Goal: Information Seeking & Learning: Learn about a topic

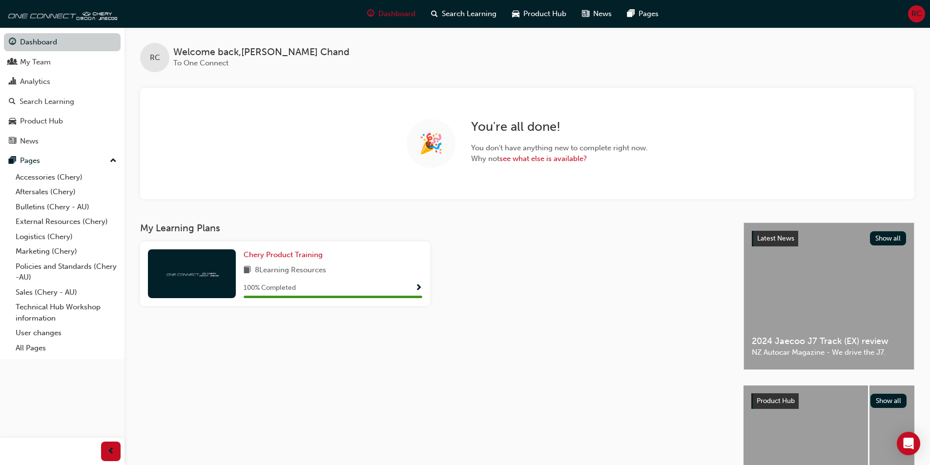
click at [37, 39] on link "Dashboard" at bounding box center [62, 42] width 117 height 18
click at [32, 202] on link "Bulletins (Chery - AU)" at bounding box center [66, 207] width 109 height 15
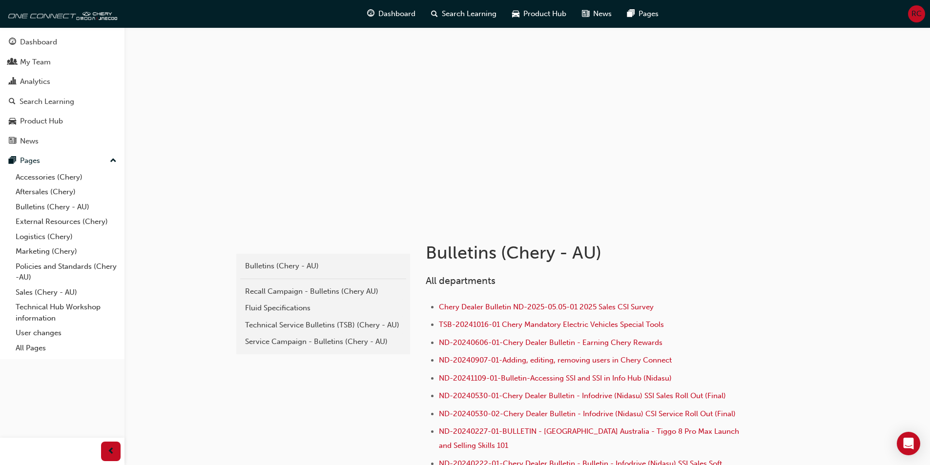
scroll to position [195, 0]
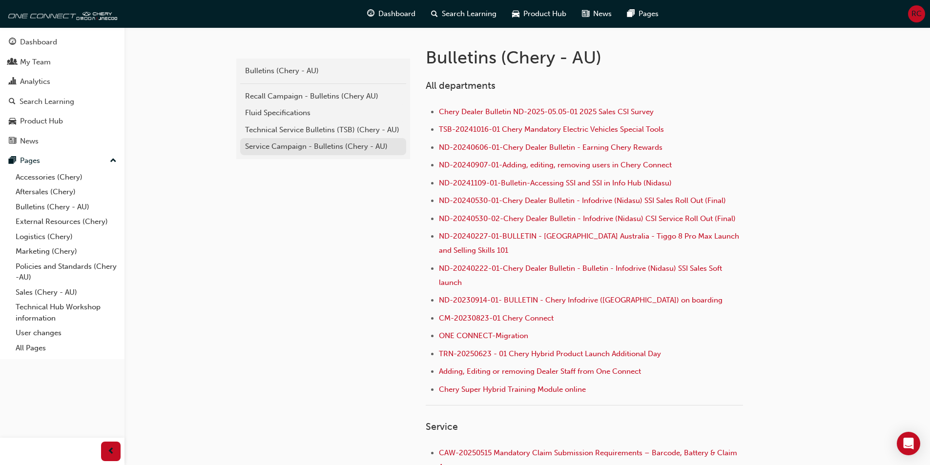
click at [272, 149] on div "Service Campaign - Bulletins (Chery - AU)" at bounding box center [323, 146] width 156 height 11
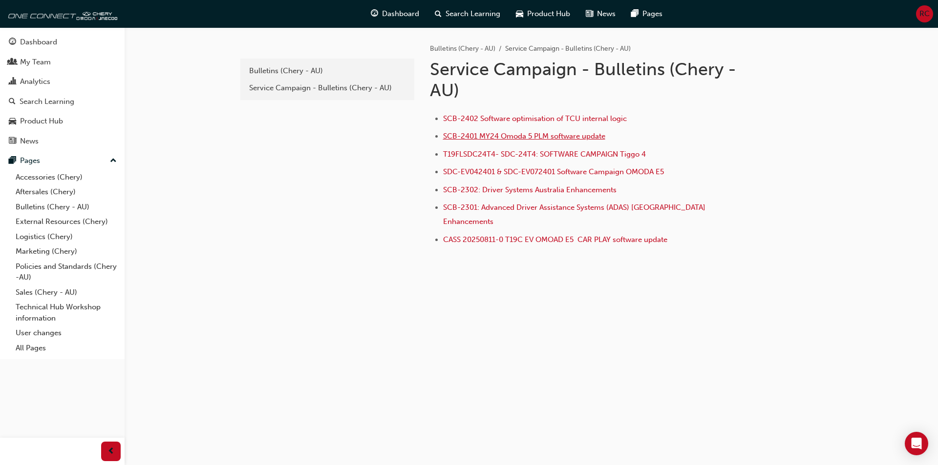
click at [477, 137] on span "SCB-2401 MY24 Omoda 5 PLM software update" at bounding box center [524, 136] width 162 height 9
click at [471, 136] on span "SCB-2401 MY24 Omoda 5 PLM software update" at bounding box center [524, 136] width 162 height 9
click at [487, 117] on span "SCB-2402 Software optimisation of TCU internal logic" at bounding box center [535, 118] width 184 height 9
click at [466, 135] on span "SCB-2401 MY24 Omoda 5 PLM software update" at bounding box center [524, 136] width 162 height 9
